Goal: Navigation & Orientation: Find specific page/section

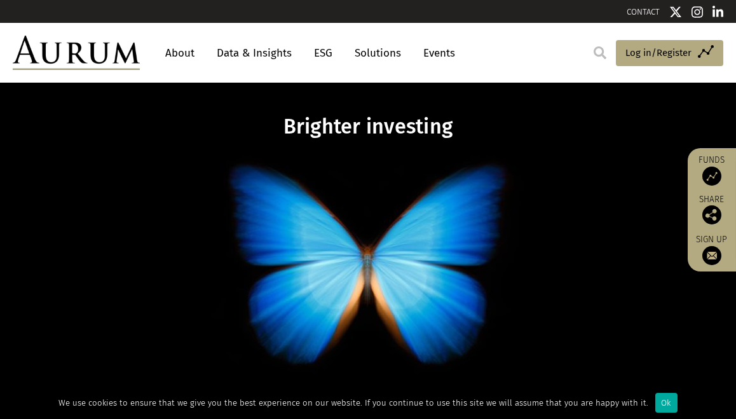
click at [182, 52] on link "About" at bounding box center [180, 53] width 42 height 24
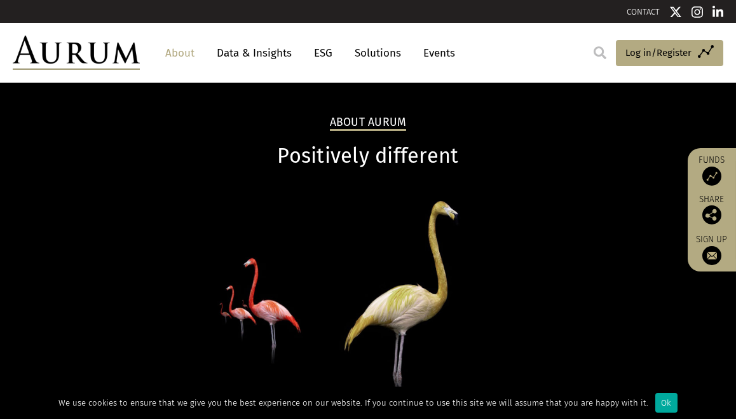
click at [186, 51] on link "About" at bounding box center [180, 53] width 42 height 24
click at [180, 50] on link "About" at bounding box center [180, 53] width 42 height 24
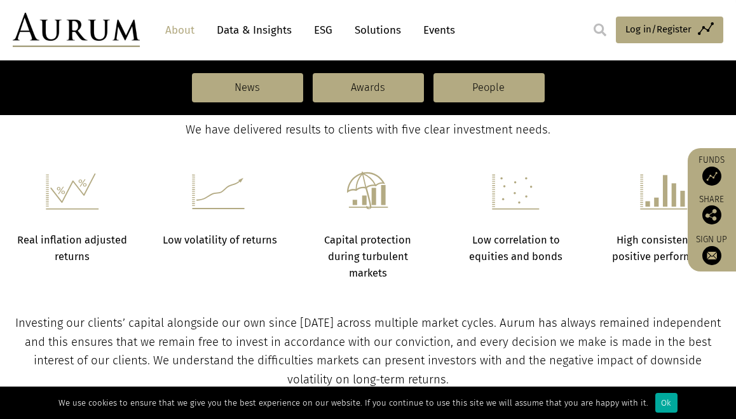
scroll to position [307, 0]
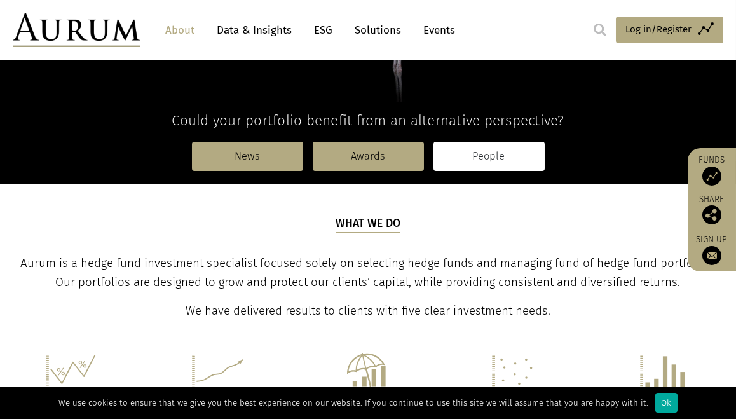
click at [496, 161] on link "People" at bounding box center [488, 156] width 111 height 29
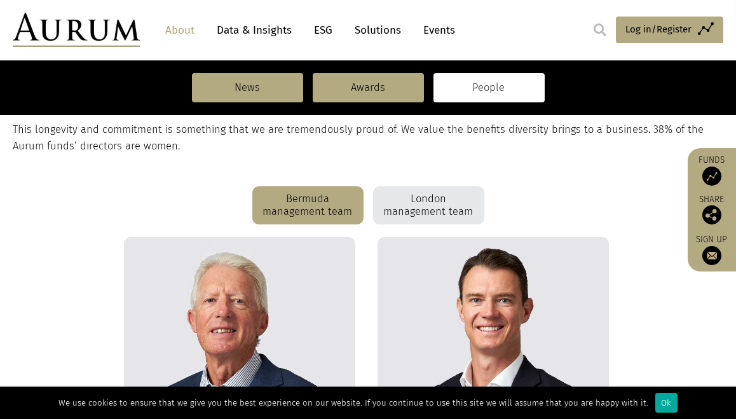
scroll to position [280, 0]
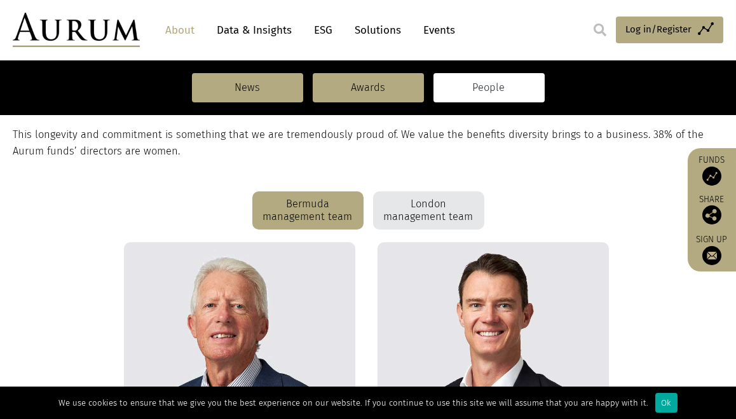
click at [412, 206] on div "London management team" at bounding box center [428, 210] width 111 height 38
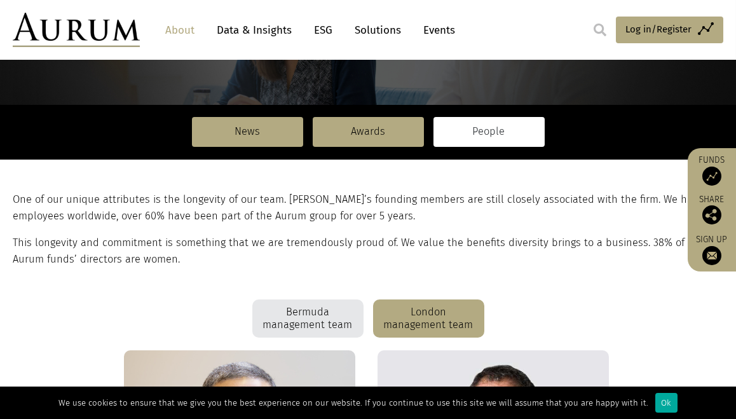
scroll to position [175, 0]
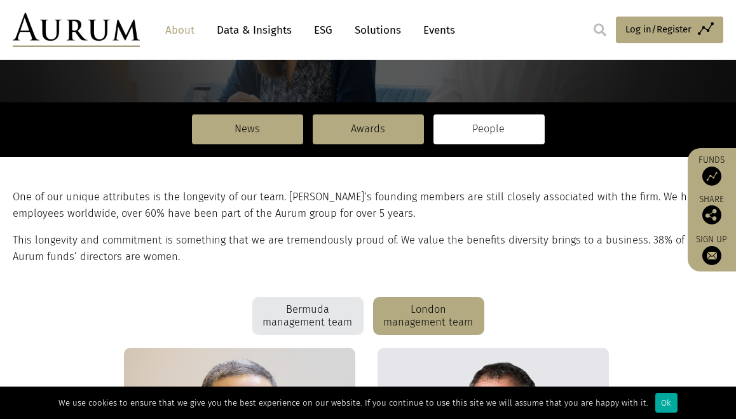
click at [313, 320] on div "Bermuda management team" at bounding box center [307, 316] width 111 height 38
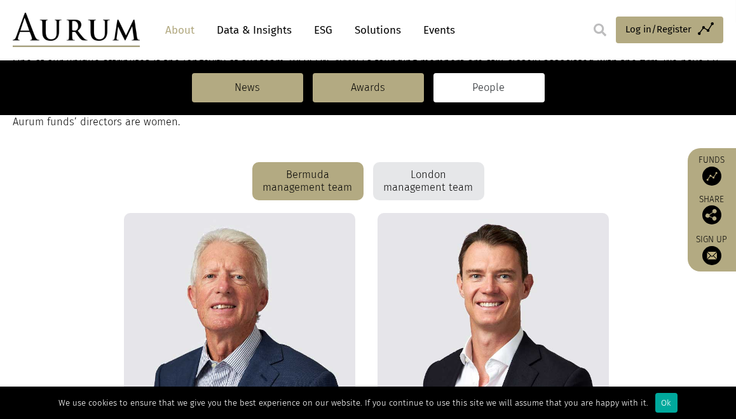
scroll to position [304, 0]
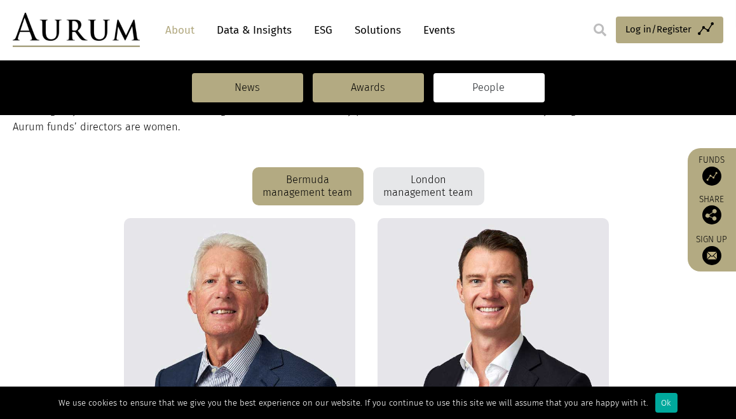
click at [360, 28] on link "Solutions" at bounding box center [377, 30] width 59 height 24
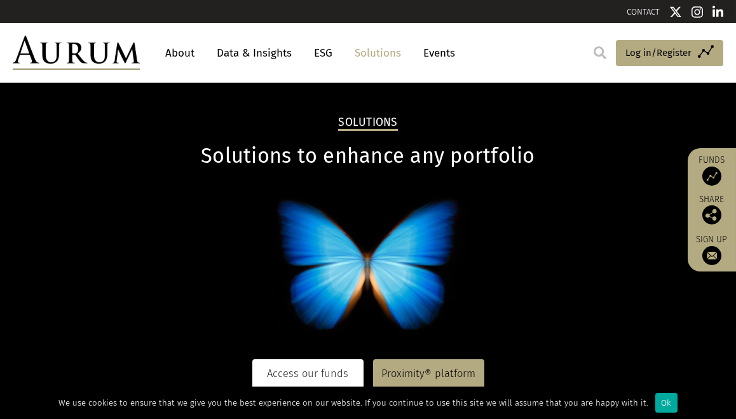
click at [299, 372] on link "Access our funds" at bounding box center [307, 373] width 111 height 29
